Goal: Task Accomplishment & Management: Use online tool/utility

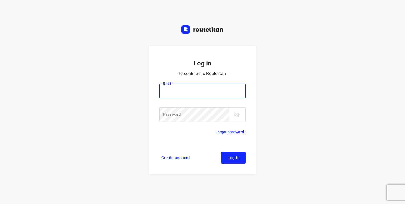
click at [188, 87] on input "email" at bounding box center [202, 91] width 86 height 15
type input "[PERSON_NAME][EMAIL_ADDRESS][DOMAIN_NAME]"
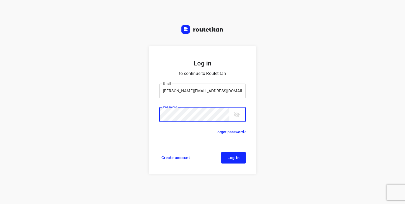
click at [221, 152] on button "Log in" at bounding box center [233, 158] width 25 height 12
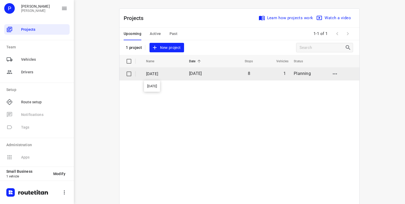
click at [157, 74] on p "[DATE]" at bounding box center [163, 74] width 35 height 6
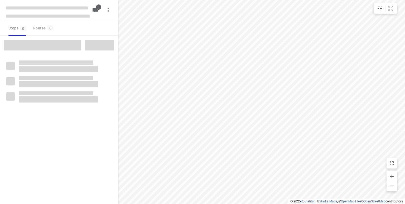
type input "distance"
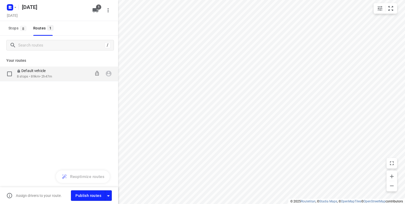
click at [33, 77] on p "8 stops • 89km • 2h47m" at bounding box center [34, 76] width 35 height 5
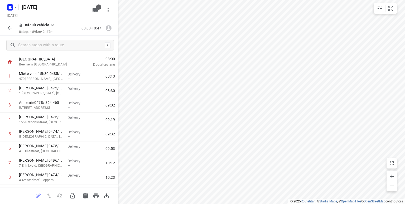
scroll to position [24, 0]
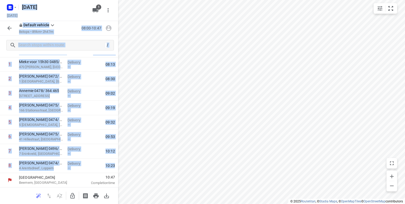
click at [118, 116] on div "i © 2025 Routetitan , © Stadia Maps , © OpenMapTiles © OpenStreetMap contributo…" at bounding box center [202, 102] width 405 height 204
click at [115, 18] on div "[DATE] [DATE] 1" at bounding box center [59, 10] width 118 height 21
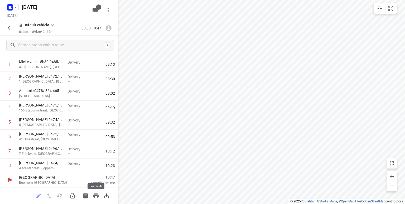
click at [95, 197] on icon "button" at bounding box center [96, 196] width 6 height 6
click at [12, 8] on rect "button" at bounding box center [10, 7] width 6 height 6
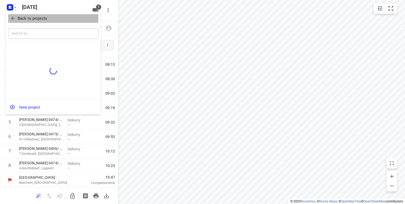
click at [22, 16] on p "Back to projects" at bounding box center [33, 19] width 30 height 6
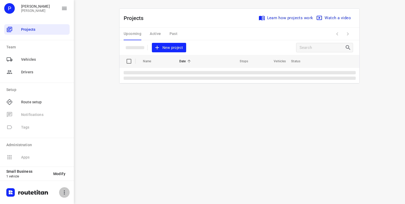
click at [65, 191] on icon "button" at bounding box center [64, 193] width 6 height 6
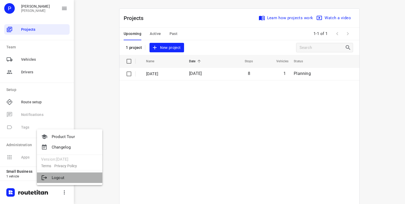
click at [56, 176] on li "Logout" at bounding box center [69, 178] width 65 height 11
